Goal: Ask a question

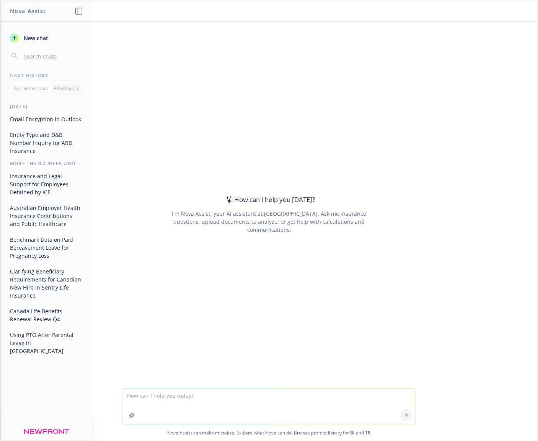
paste textarea "We have an employee who is moving from [GEOGRAPHIC_DATA] to [GEOGRAPHIC_DATA] o…"
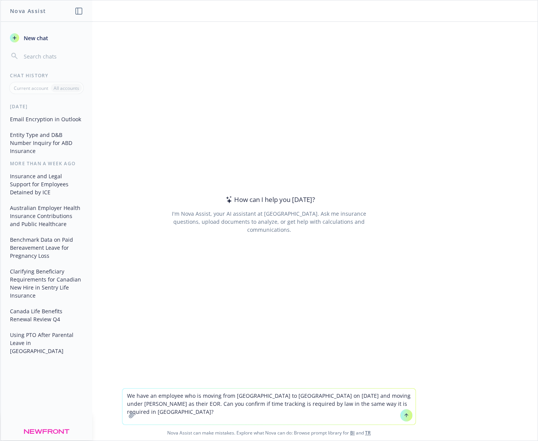
type textarea "We have an employee who is moving from [GEOGRAPHIC_DATA] to [GEOGRAPHIC_DATA] o…"
click at [405, 415] on icon at bounding box center [406, 415] width 3 height 2
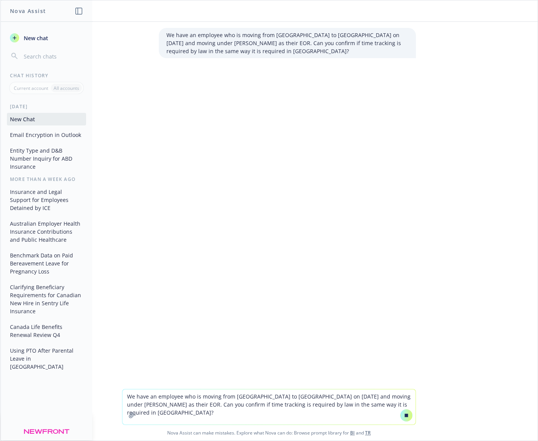
click at [304, 405] on textarea "We have an employee who is moving from [GEOGRAPHIC_DATA] to [GEOGRAPHIC_DATA] o…" at bounding box center [268, 406] width 293 height 35
click at [369, 408] on textarea "We have an employee who is moving from [GEOGRAPHIC_DATA] to [GEOGRAPHIC_DATA] o…" at bounding box center [268, 406] width 293 height 35
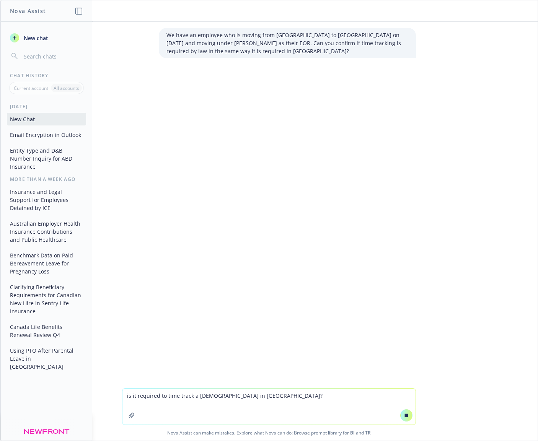
type textarea "is it required to time track a [DEMOGRAPHIC_DATA] in [GEOGRAPHIC_DATA]?"
click at [403, 415] on icon at bounding box center [405, 415] width 5 height 5
click at [339, 396] on textarea "is it required to time track a [DEMOGRAPHIC_DATA] in [GEOGRAPHIC_DATA]?" at bounding box center [268, 407] width 293 height 36
click at [400, 415] on button at bounding box center [406, 415] width 12 height 12
